Goal: Find specific page/section: Find specific page/section

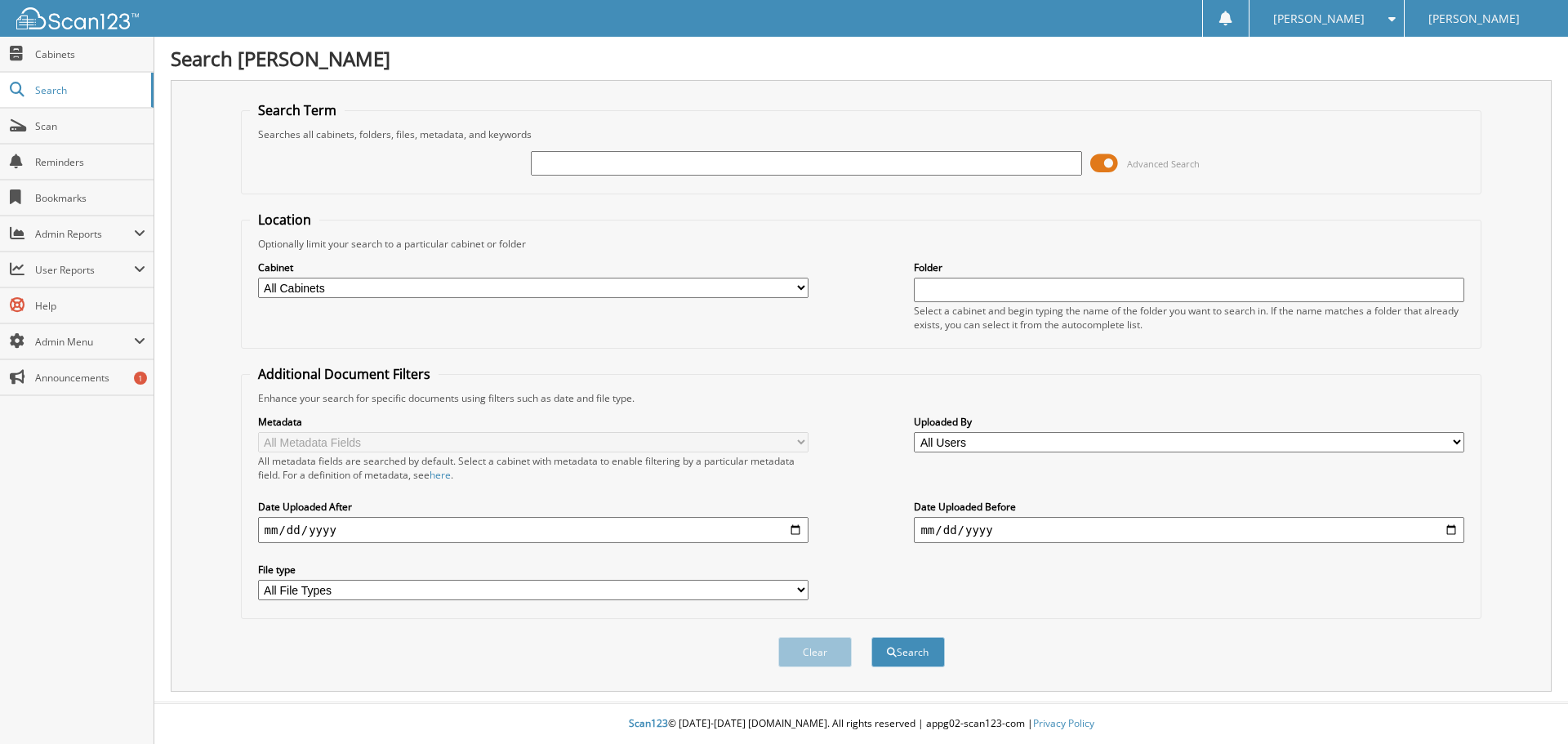
click at [1117, 163] on span at bounding box center [1105, 163] width 28 height 24
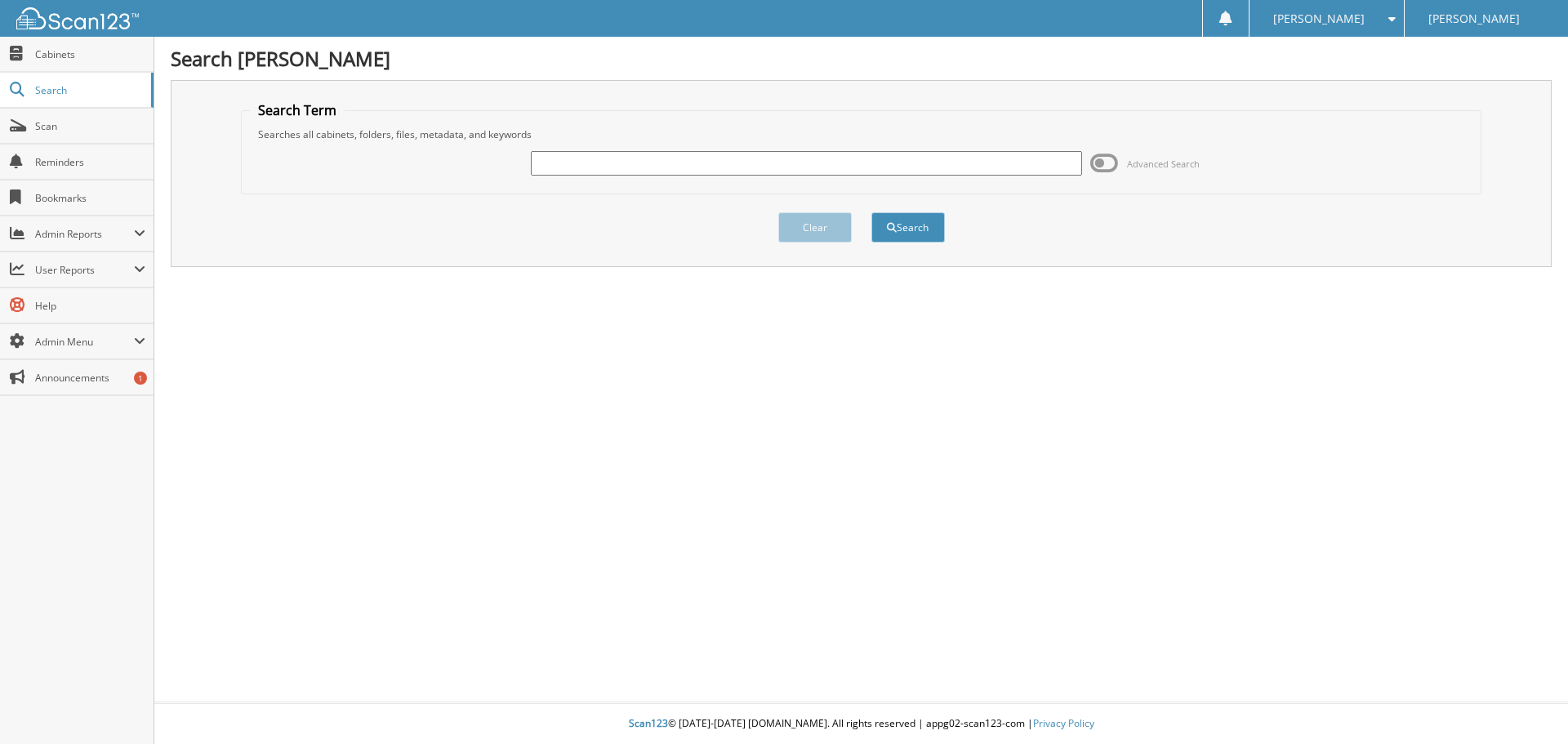
click at [737, 161] on input "text" at bounding box center [806, 163] width 550 height 24
type input "35322"
click at [904, 227] on button "Search" at bounding box center [907, 228] width 73 height 31
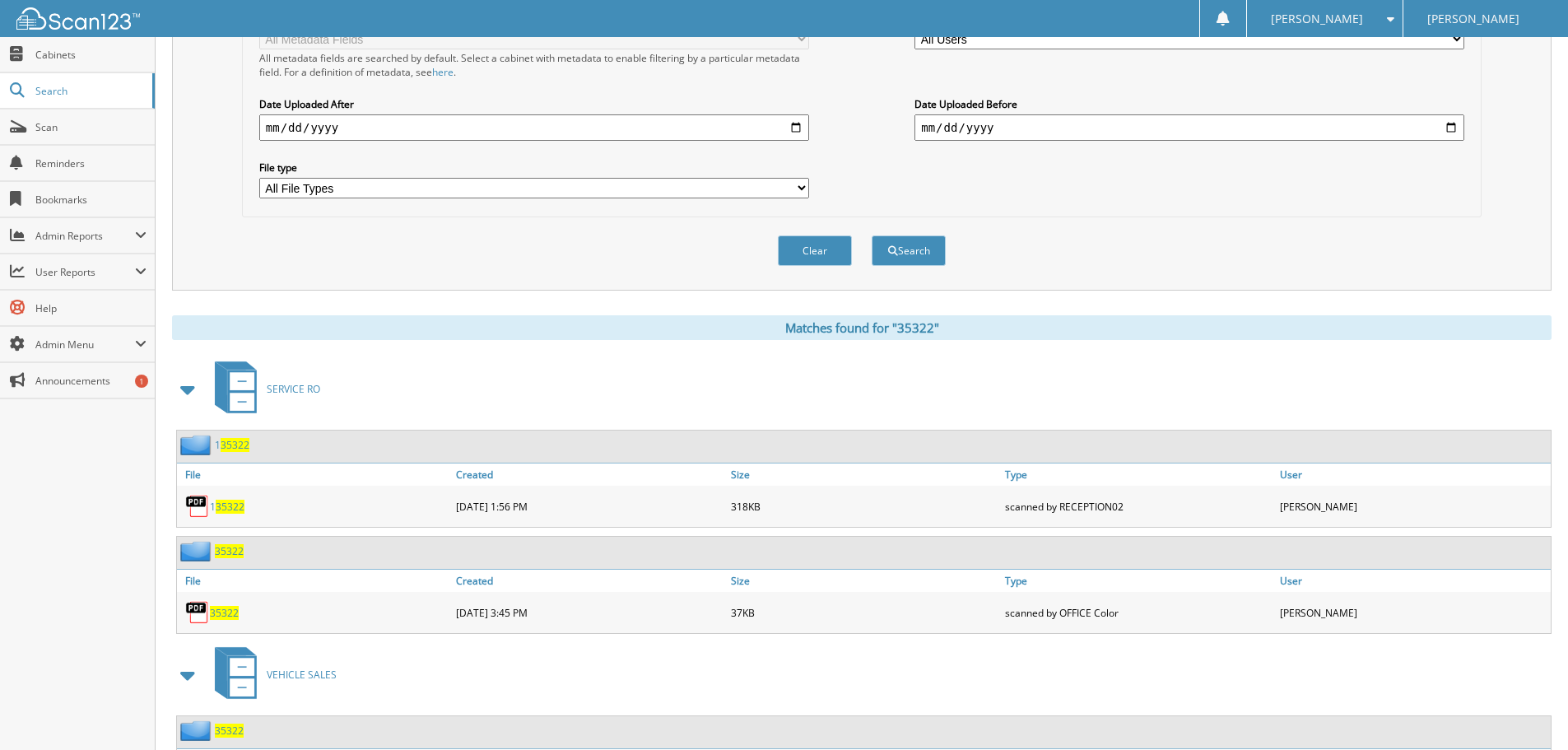
scroll to position [548, 0]
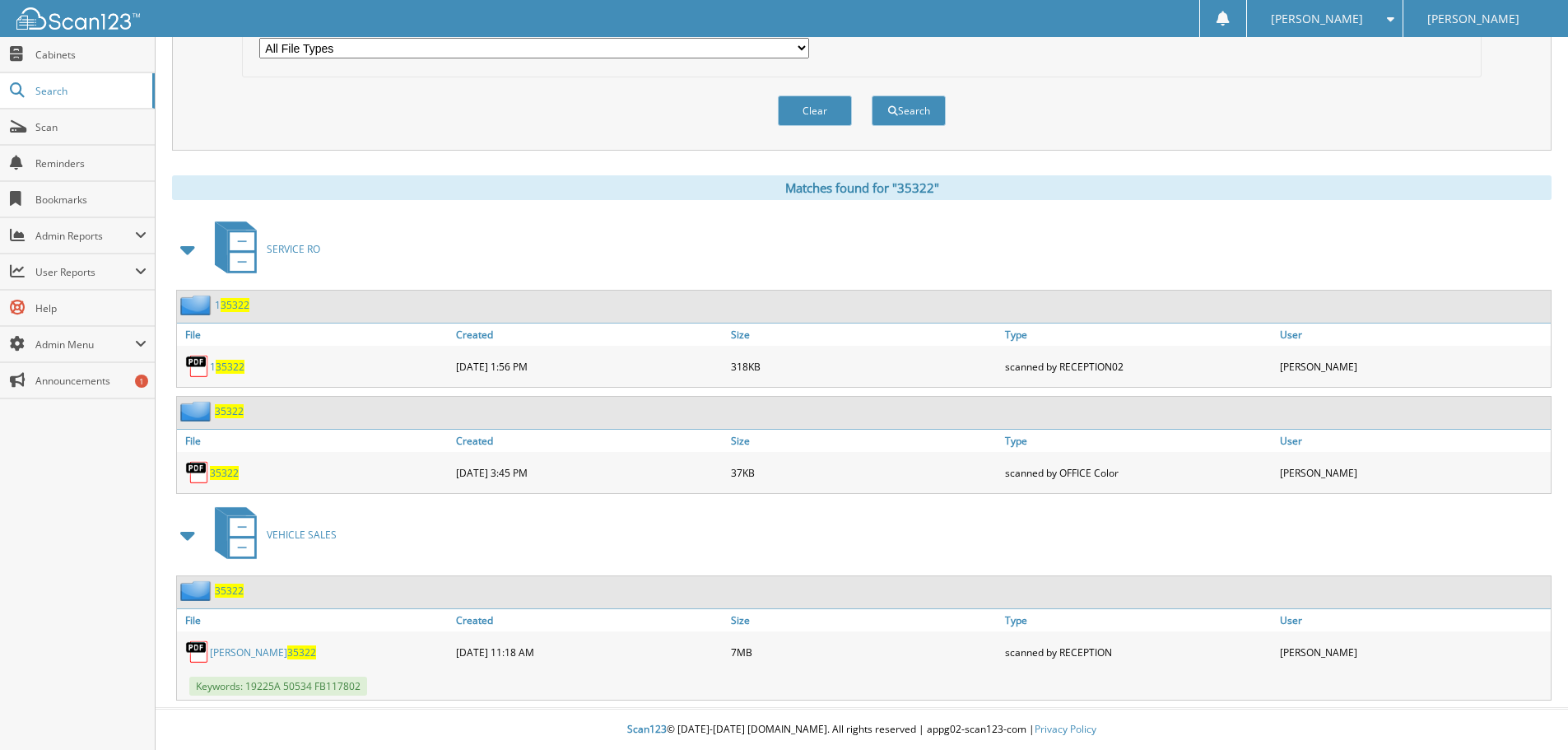
click at [232, 653] on link "[PERSON_NAME] 35322" at bounding box center [263, 652] width 106 height 14
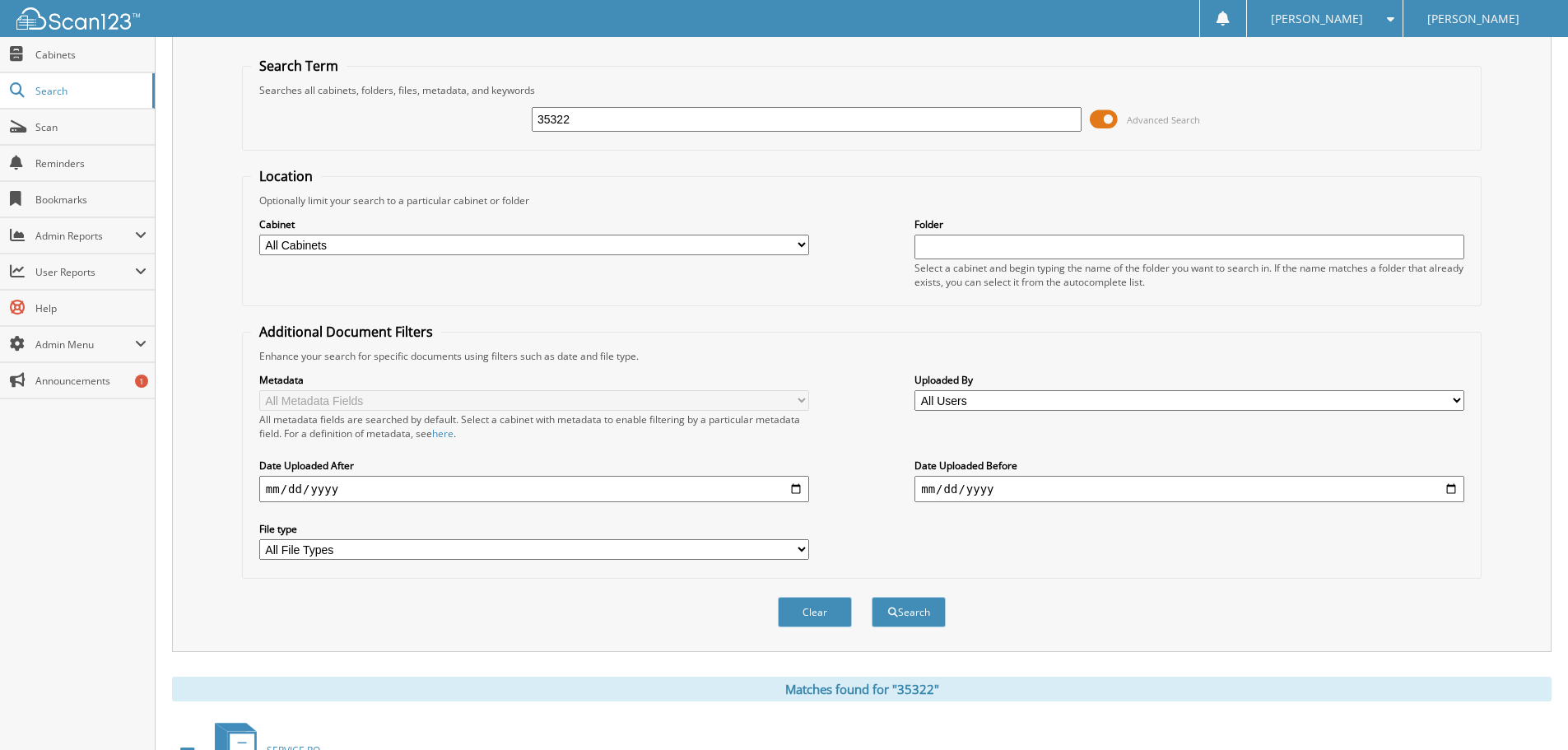
scroll to position [0, 0]
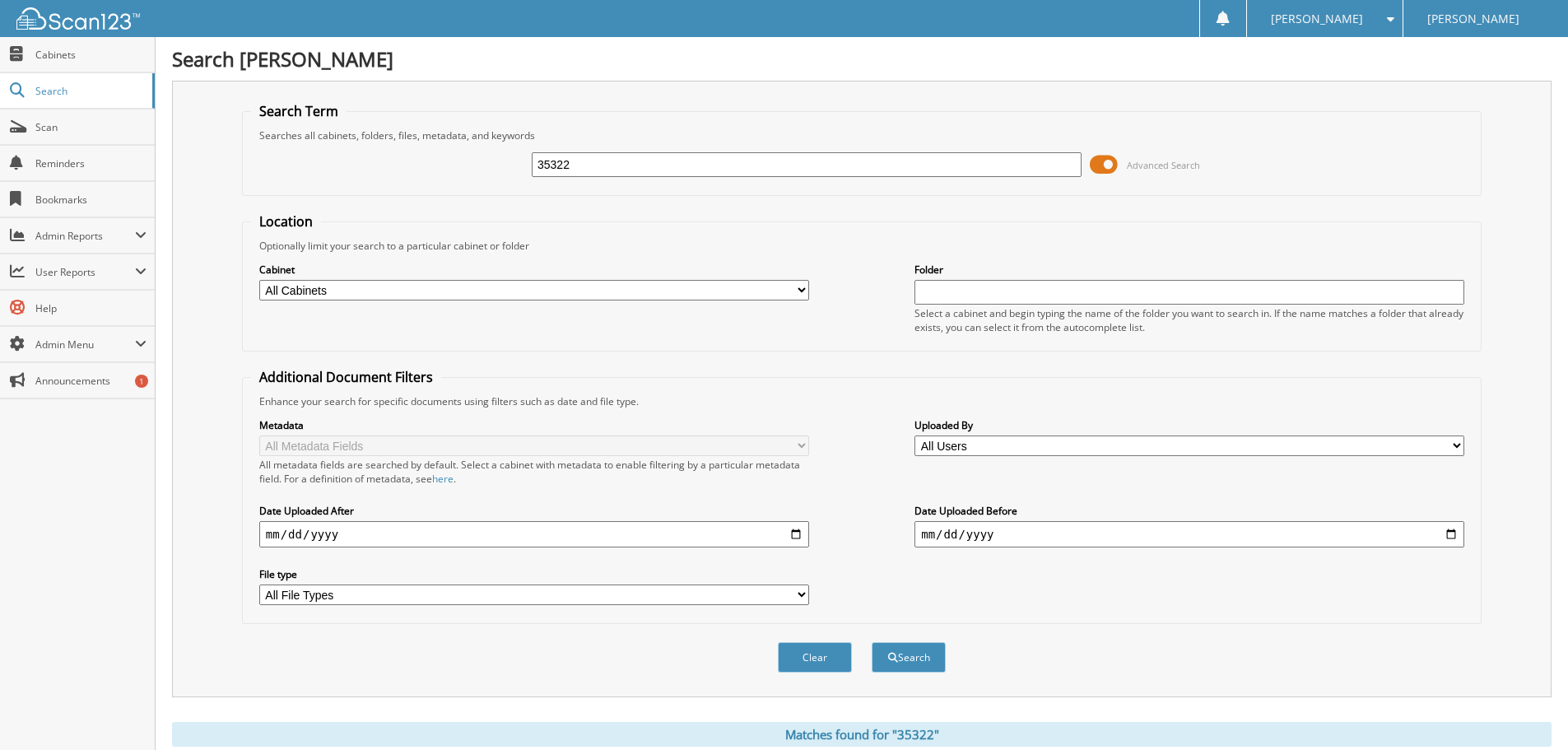
drag, startPoint x: 534, startPoint y: 155, endPoint x: 420, endPoint y: 156, distance: 114.0
click at [420, 156] on div "35322 Advanced Search" at bounding box center [861, 165] width 1221 height 45
click at [556, 164] on input "36405" at bounding box center [806, 164] width 550 height 24
type input "36705"
click at [897, 654] on button "Search" at bounding box center [908, 658] width 74 height 31
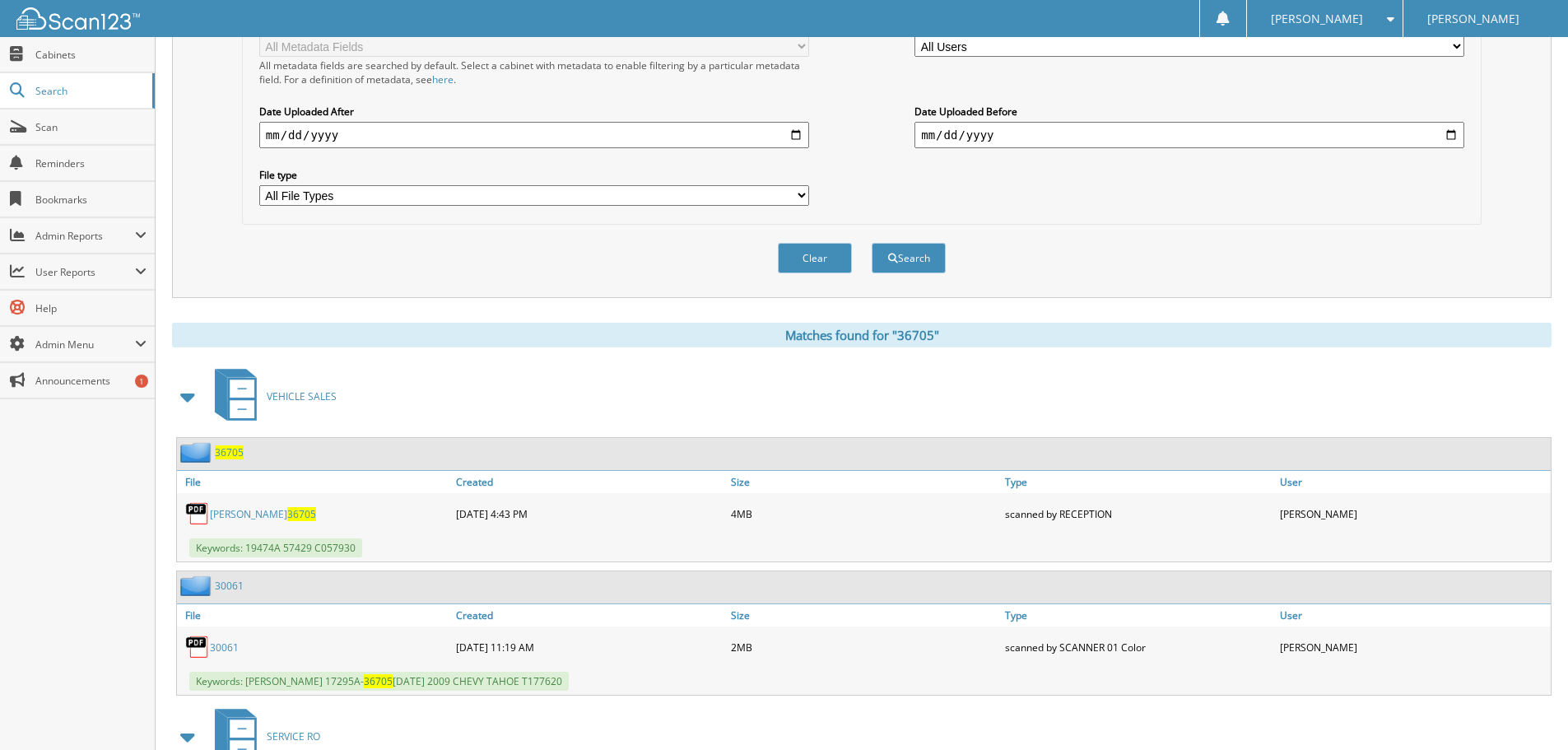
scroll to position [575, 0]
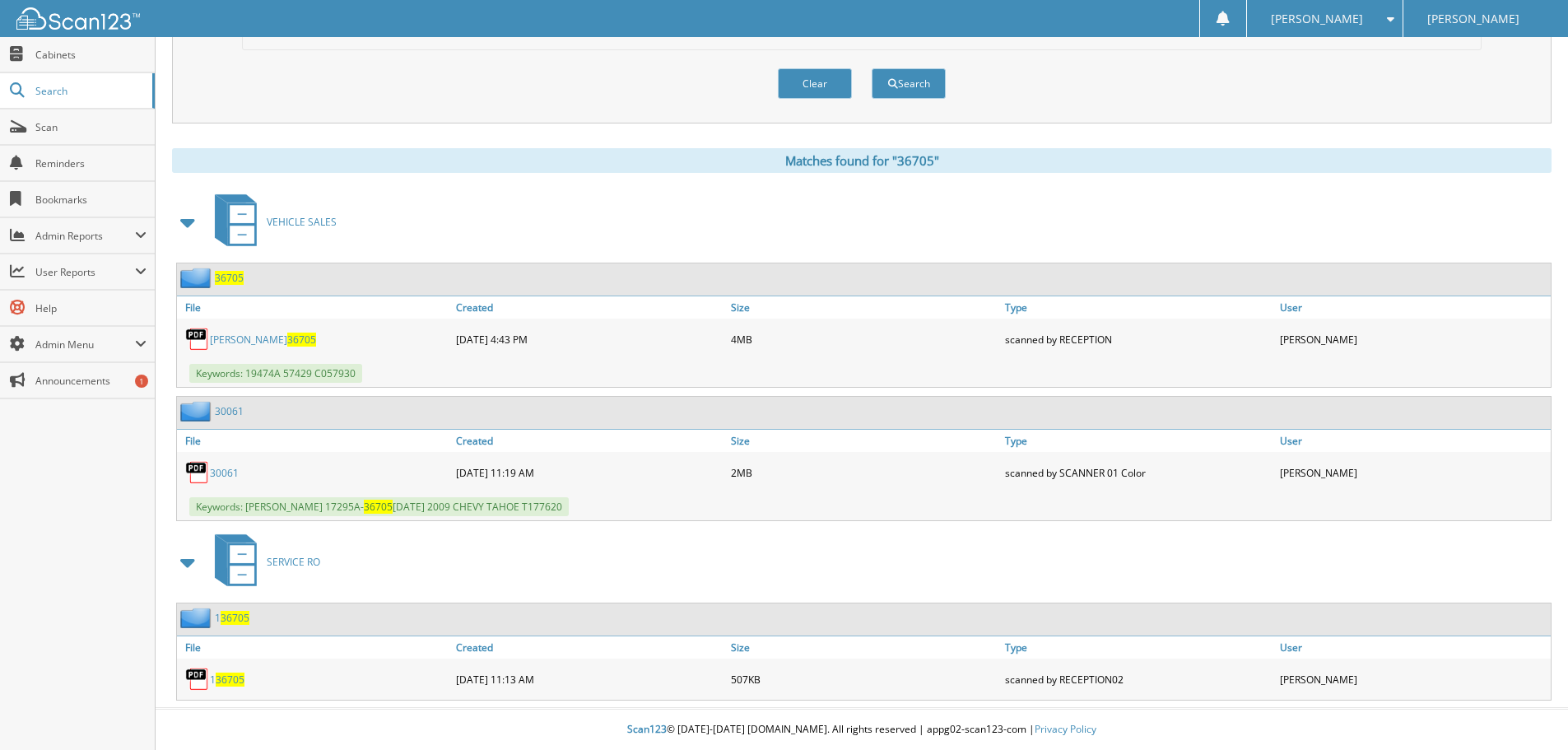
drag, startPoint x: 231, startPoint y: 337, endPoint x: 218, endPoint y: 340, distance: 13.3
click at [218, 340] on link "LAVALLE 36705" at bounding box center [263, 340] width 106 height 14
click at [75, 68] on link "Cabinets" at bounding box center [77, 55] width 155 height 35
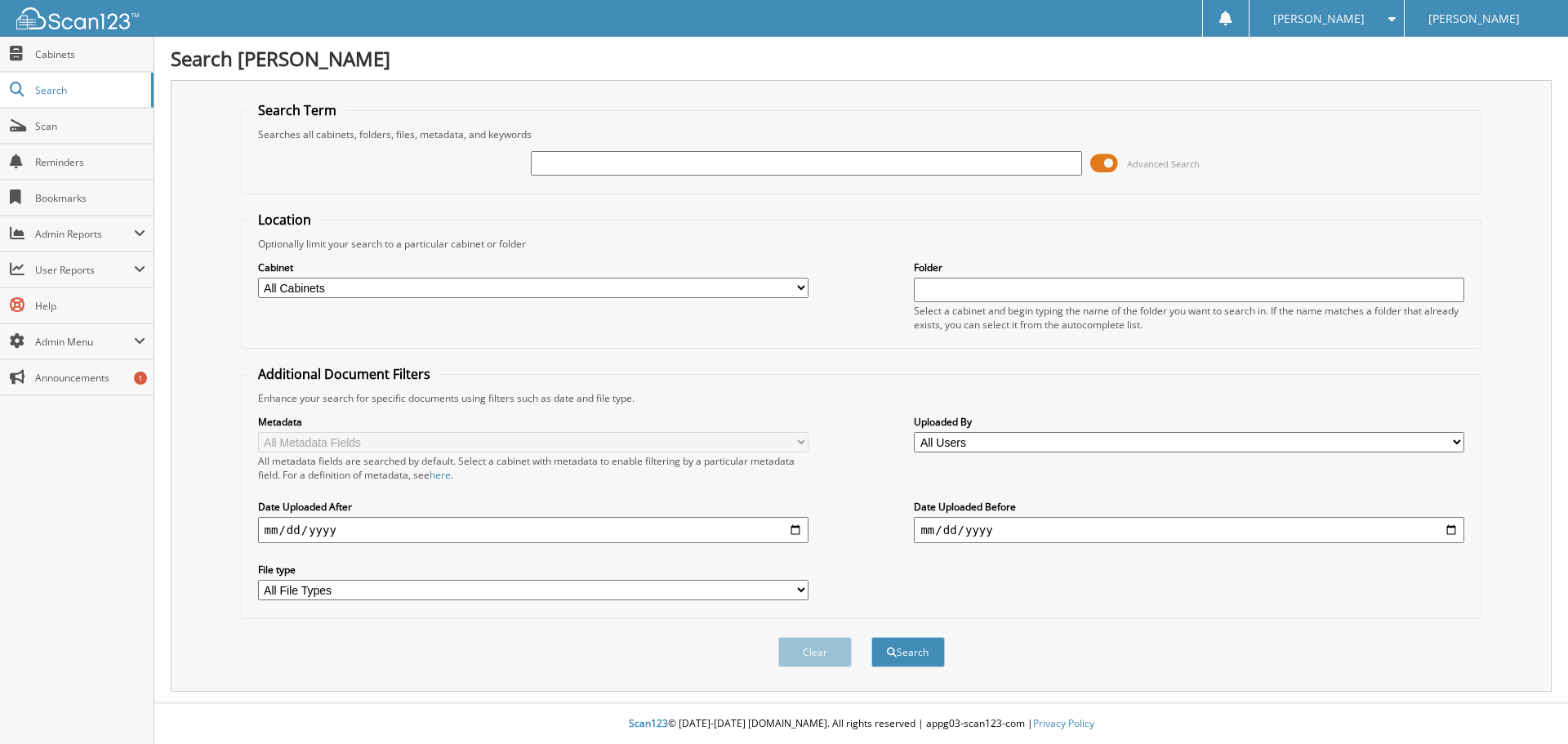
paste input "41933"
type input "41933"
click at [920, 661] on button "Search" at bounding box center [907, 652] width 73 height 31
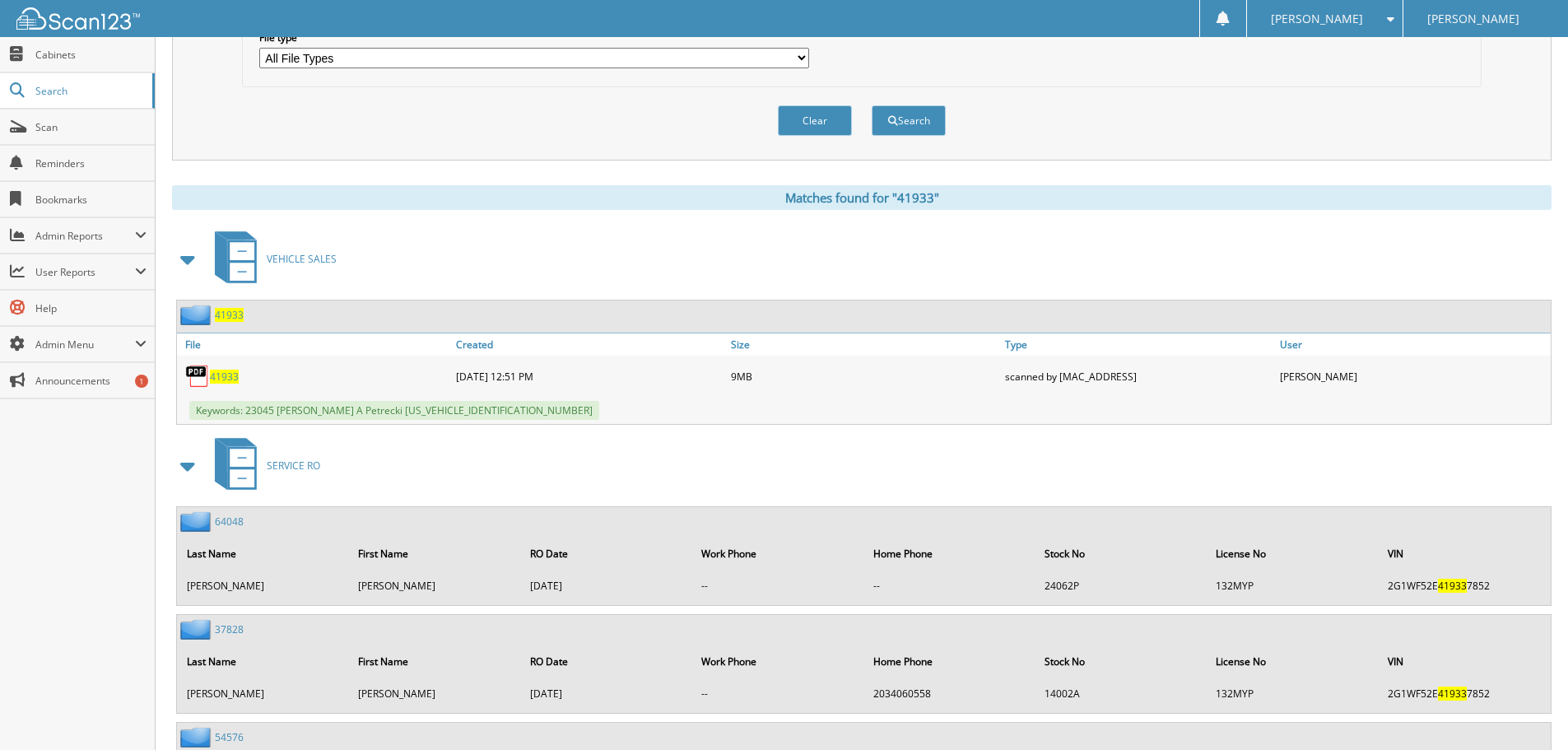
scroll to position [576, 0]
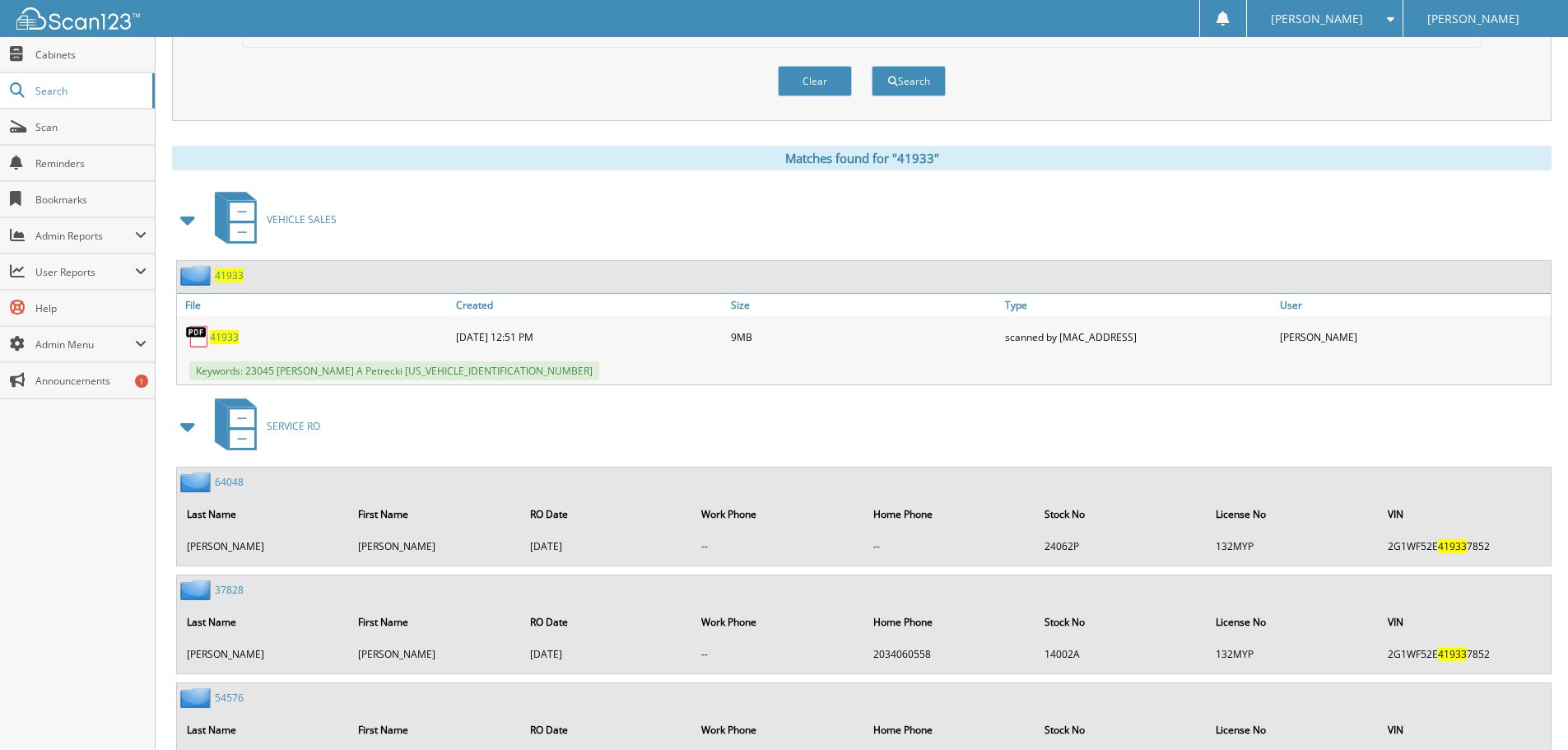
click at [232, 340] on span "41933" at bounding box center [224, 337] width 29 height 14
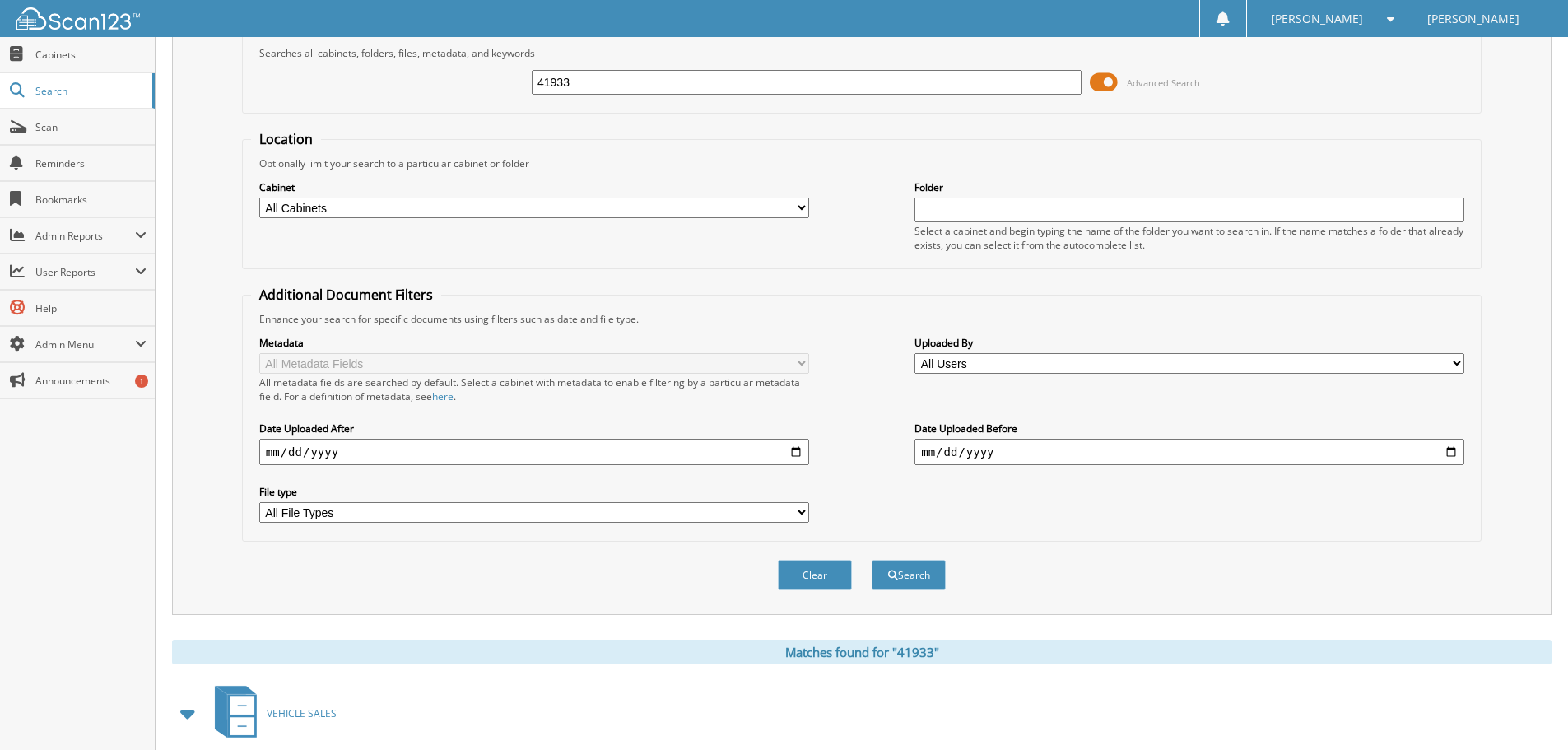
scroll to position [0, 0]
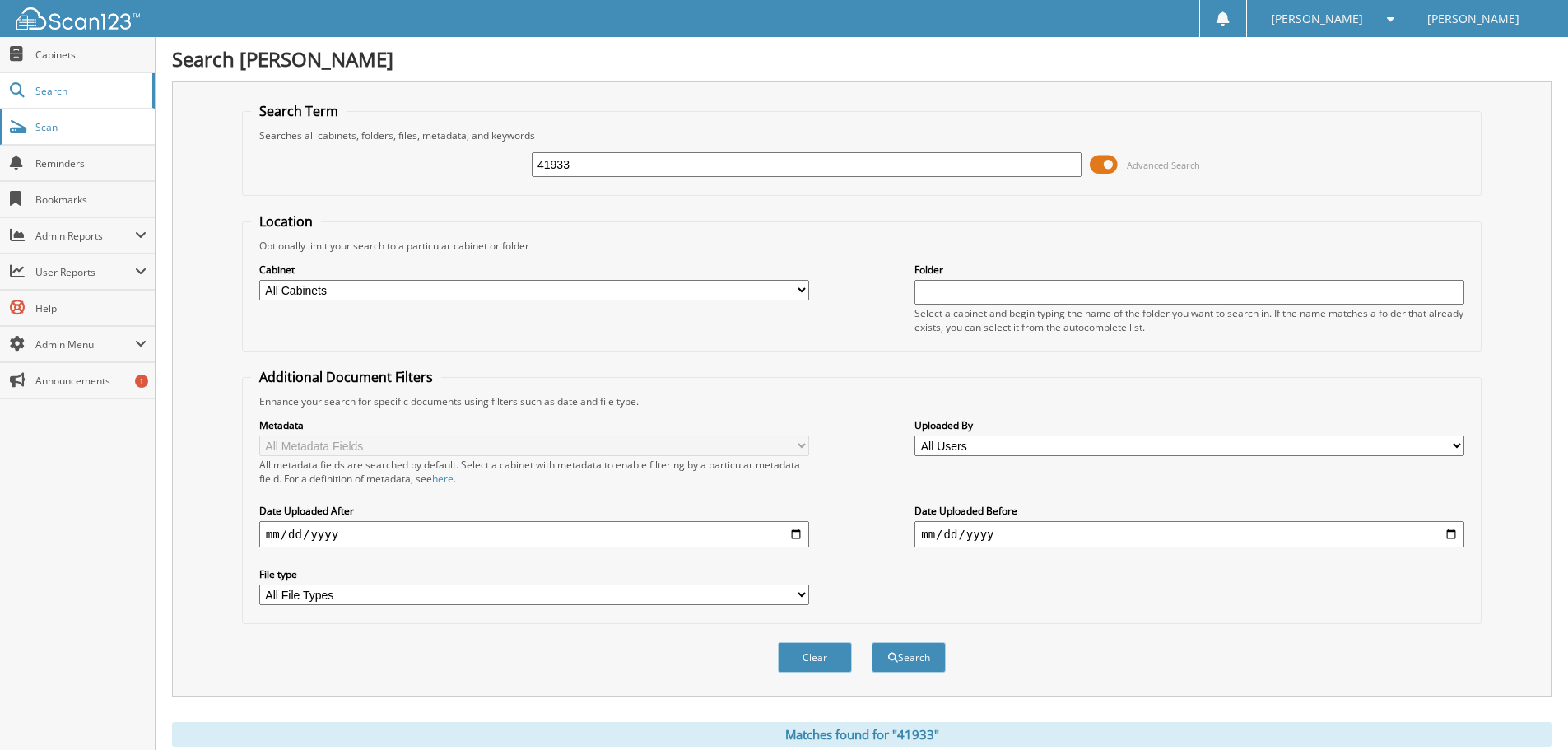
click at [34, 123] on link "Scan" at bounding box center [77, 127] width 155 height 35
